Goal: Transaction & Acquisition: Download file/media

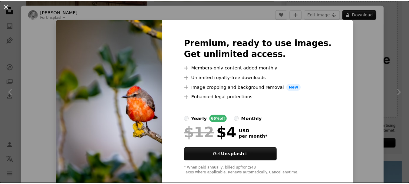
scroll to position [1700, 0]
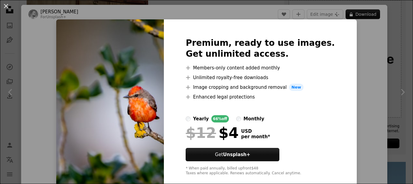
click at [324, 42] on div "Premium, ready to use images. Get unlimited access. A plus sign Members-only co…" at bounding box center [260, 106] width 193 height 174
click at [379, 32] on div "An X shape Premium, ready to use images. Get unlimited access. A plus sign Memb…" at bounding box center [206, 92] width 413 height 184
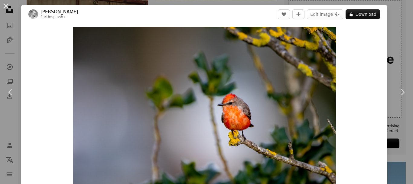
click at [389, 35] on div "An X shape Chevron left Chevron right [PERSON_NAME] For Unsplash+ A heart A plu…" at bounding box center [206, 92] width 413 height 184
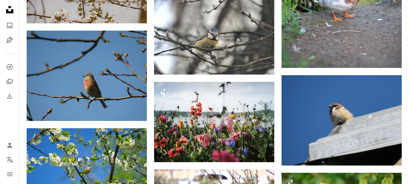
scroll to position [310, 0]
